Goal: Information Seeking & Learning: Learn about a topic

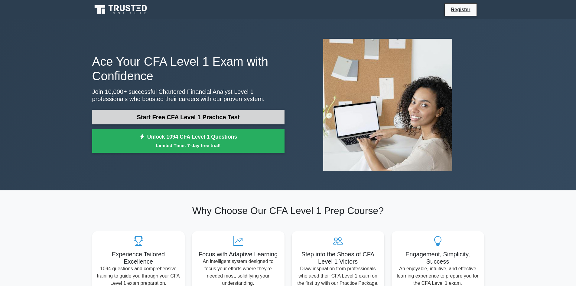
click at [188, 116] on link "Start Free CFA Level 1 Practice Test" at bounding box center [188, 117] width 192 height 15
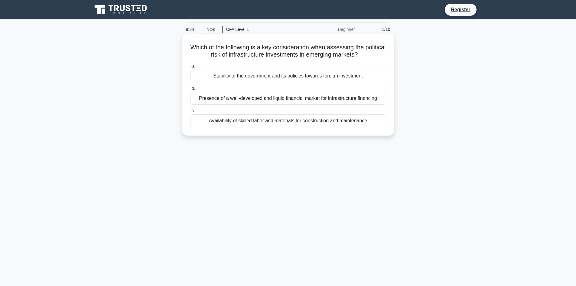
click at [282, 77] on div "Stability of the government and its policies towards foreign investment" at bounding box center [288, 75] width 196 height 13
click at [307, 76] on div "Stability of the government and its policies towards foreign investment" at bounding box center [288, 75] width 196 height 13
click at [190, 68] on input "a. Stability of the government and its policies towards foreign investment" at bounding box center [190, 66] width 0 height 4
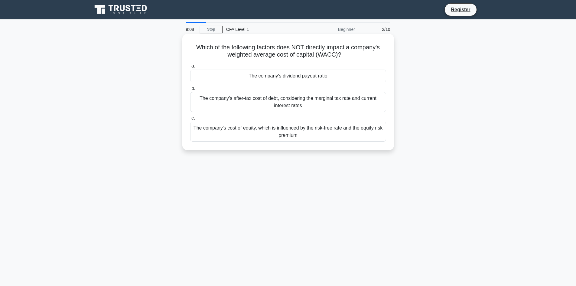
click at [289, 76] on div "The company's dividend payout ratio" at bounding box center [288, 75] width 196 height 13
click at [190, 68] on input "a. The company's dividend payout ratio" at bounding box center [190, 66] width 0 height 4
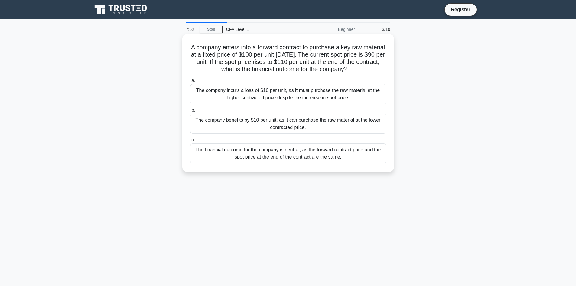
click at [280, 96] on div "The company incurs a loss of $10 per unit, as it must purchase the raw material…" at bounding box center [288, 94] width 196 height 20
click at [190, 82] on input "a. The company incurs a loss of $10 per unit, as it must purchase the raw mater…" at bounding box center [190, 81] width 0 height 4
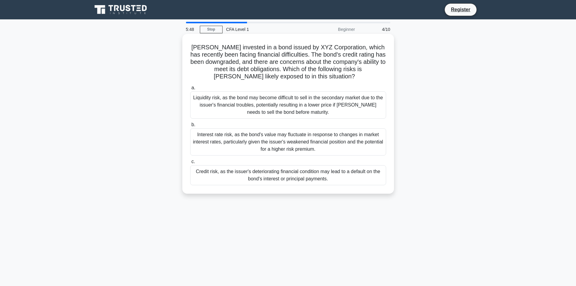
click at [297, 106] on div "Liquidity risk, as the bond may become difficult to sell in the secondary marke…" at bounding box center [288, 104] width 196 height 27
click at [190, 90] on input "a. Liquidity risk, as the bond may become difficult to sell in the secondary ma…" at bounding box center [190, 88] width 0 height 4
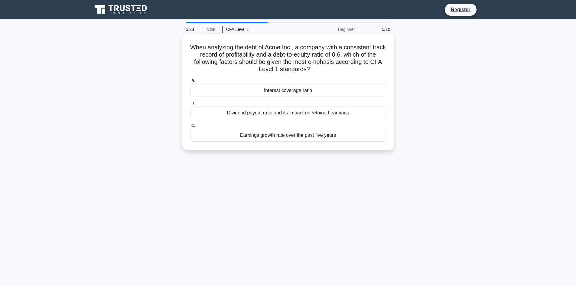
click at [303, 135] on div "Earnings growth rate over the past five years" at bounding box center [288, 135] width 196 height 13
click at [190, 127] on input "c. Earnings growth rate over the past five years" at bounding box center [190, 125] width 0 height 4
